Goal: Find specific page/section: Find specific page/section

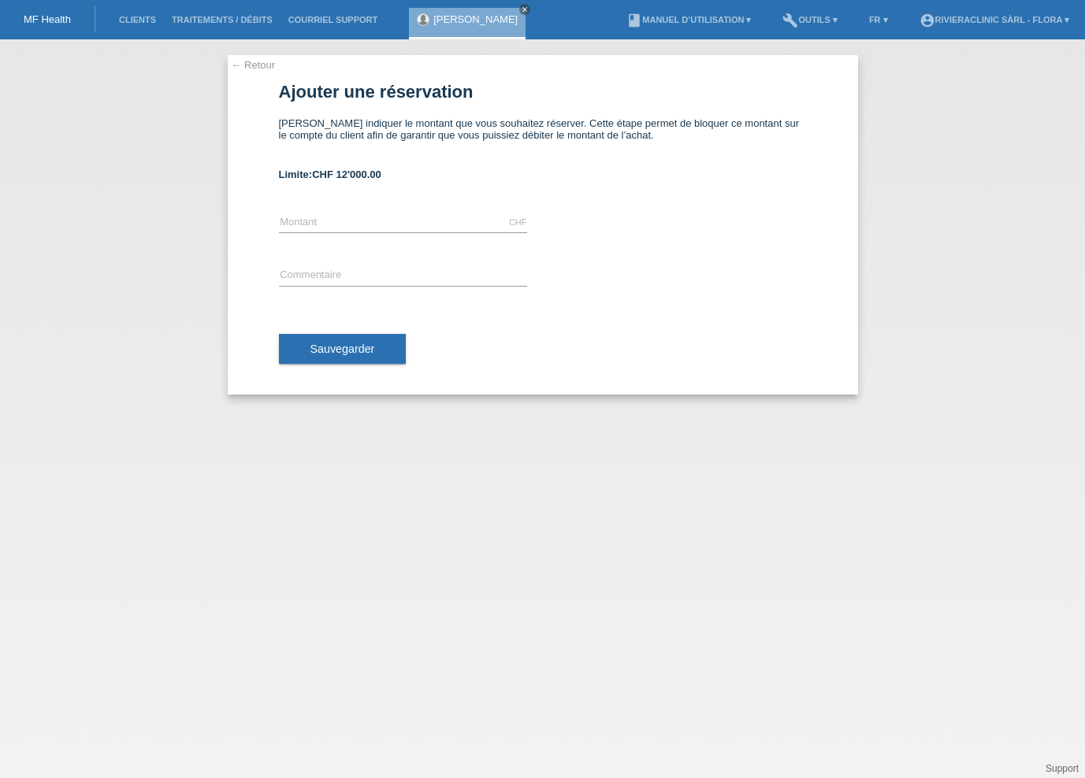
click at [261, 75] on div "← Retour Ajouter une réservation [PERSON_NAME] indiquer le montant que vous sou…" at bounding box center [543, 224] width 630 height 339
click at [143, 19] on link "Clients" at bounding box center [137, 19] width 53 height 9
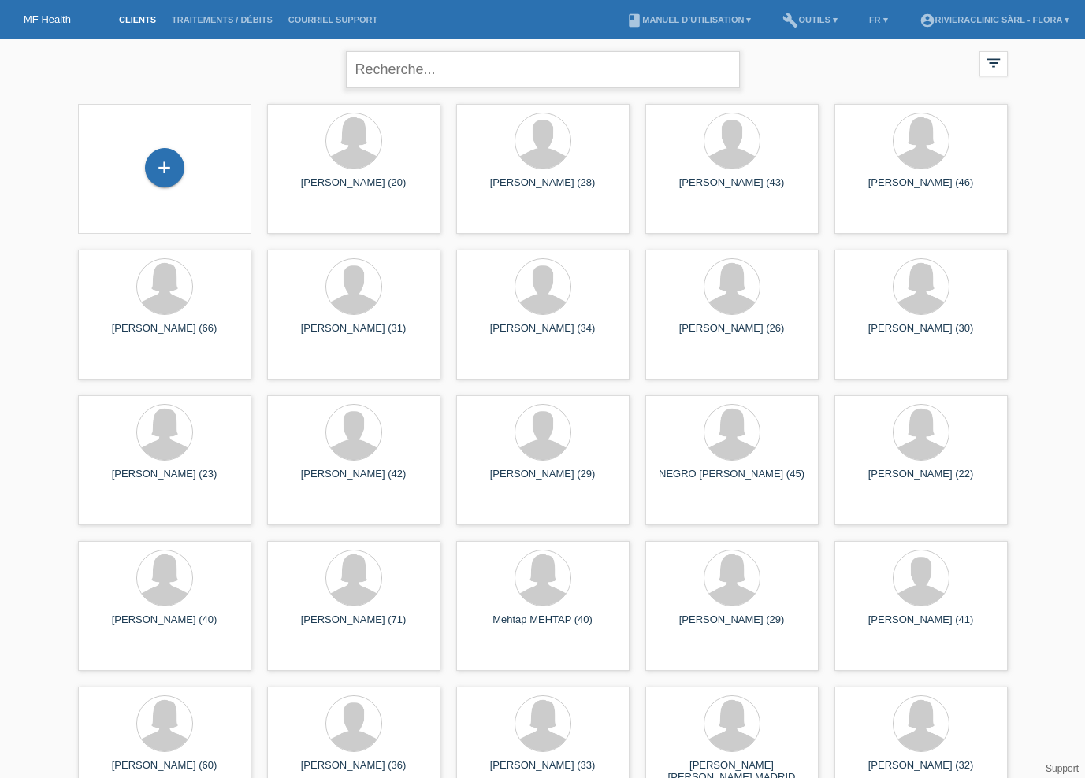
click at [397, 80] on input "text" at bounding box center [543, 69] width 394 height 37
type input "D"
type input "FOUDA"
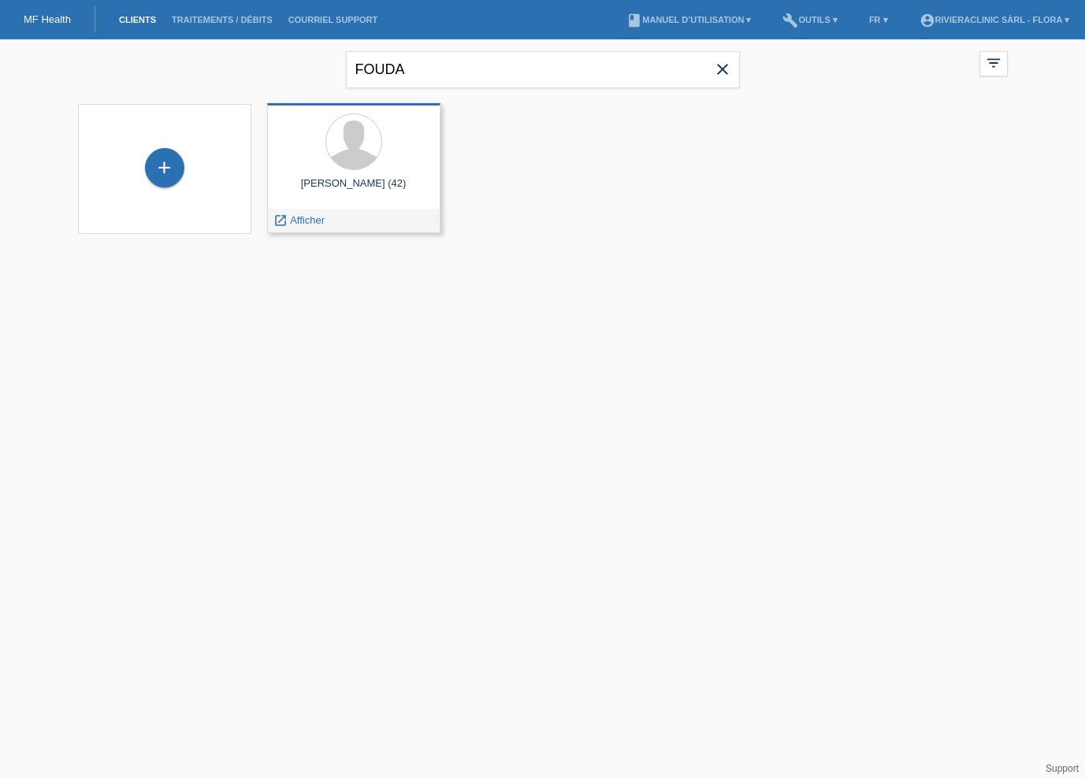
click at [343, 178] on div "ISMAEL FOUDA (42)" at bounding box center [354, 189] width 148 height 25
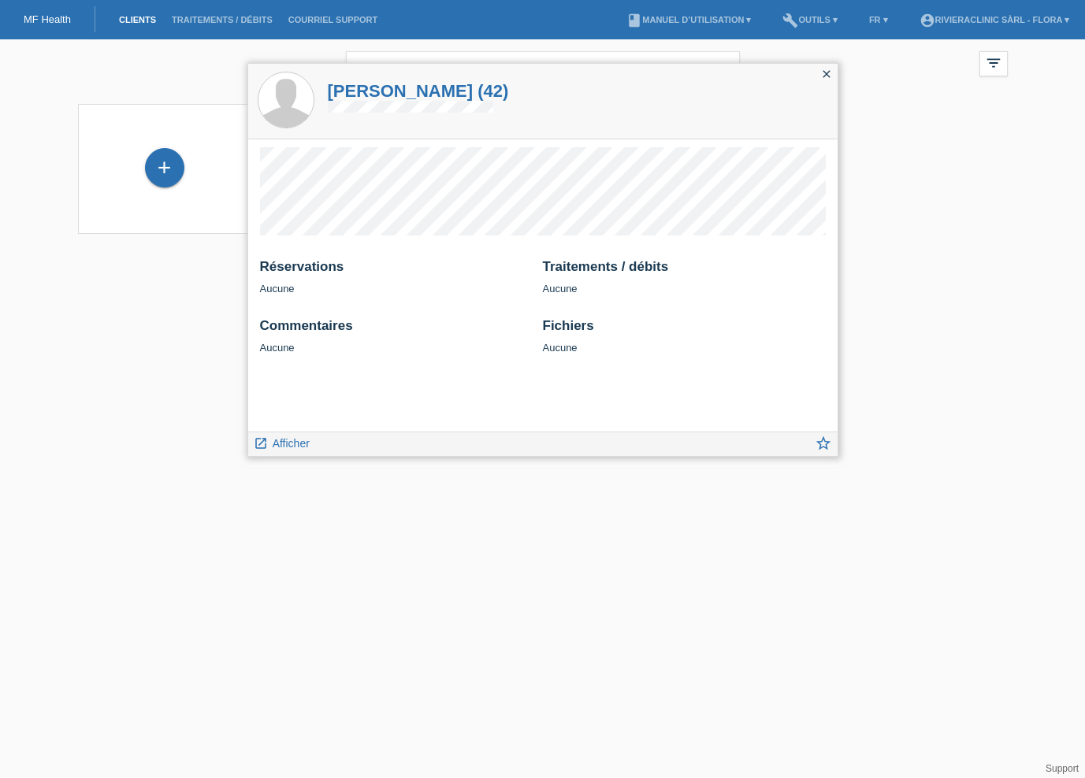
click at [826, 70] on icon "close" at bounding box center [826, 74] width 13 height 13
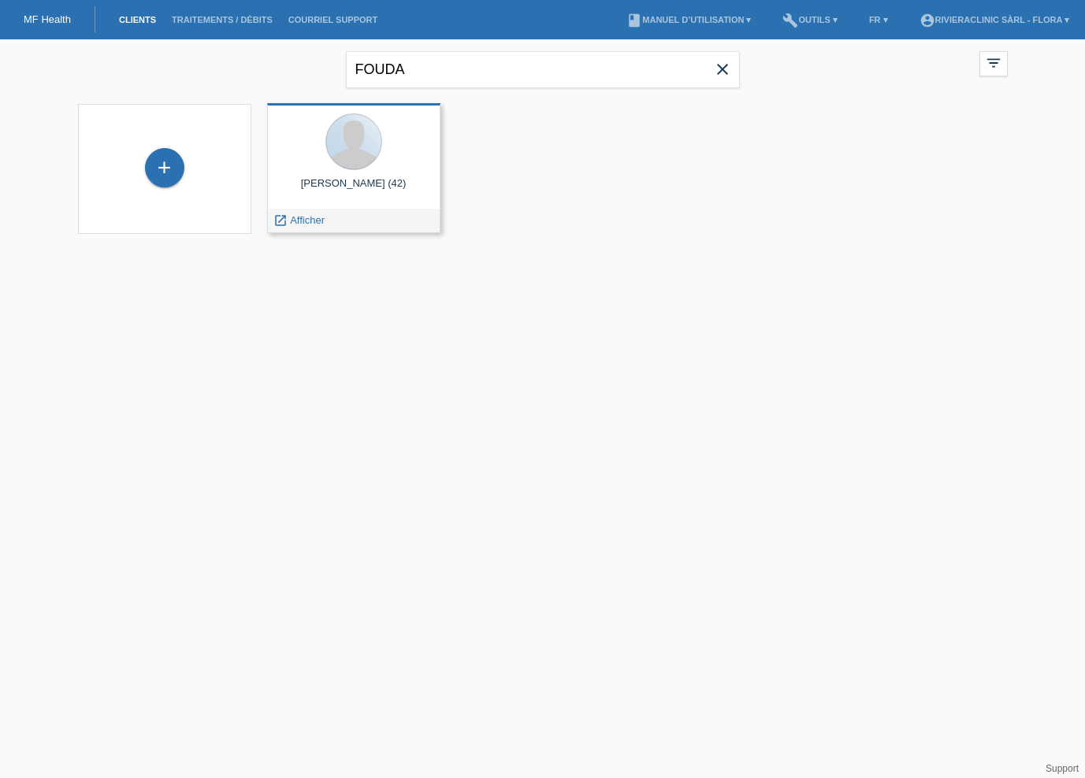
click at [354, 170] on div at bounding box center [354, 142] width 148 height 59
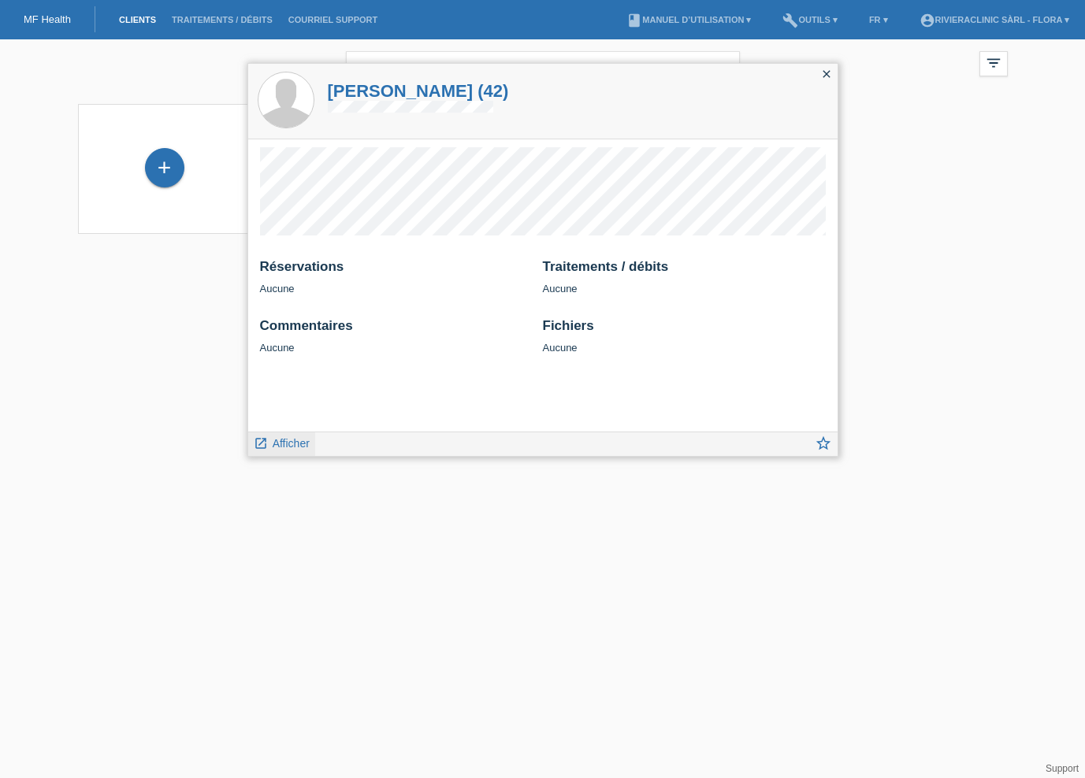
click at [290, 440] on span "Afficher" at bounding box center [291, 443] width 37 height 13
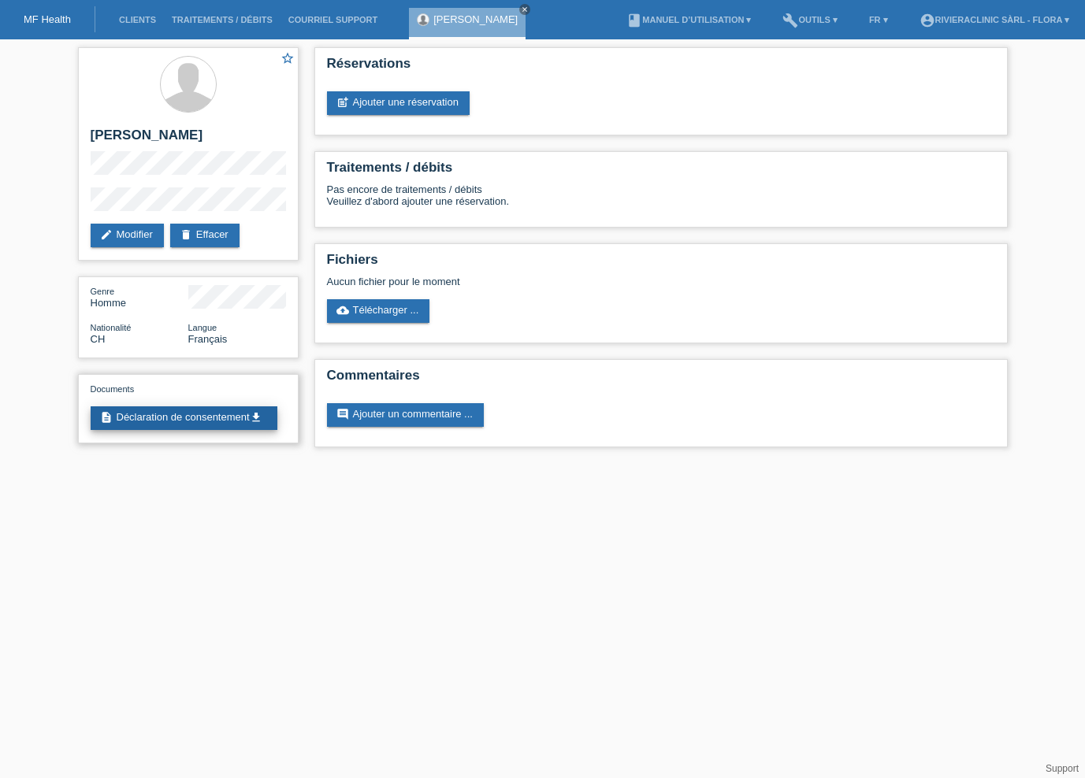
click at [177, 430] on link "description Déclaration de consentement get_app" at bounding box center [184, 418] width 187 height 24
